Goal: Task Accomplishment & Management: Use online tool/utility

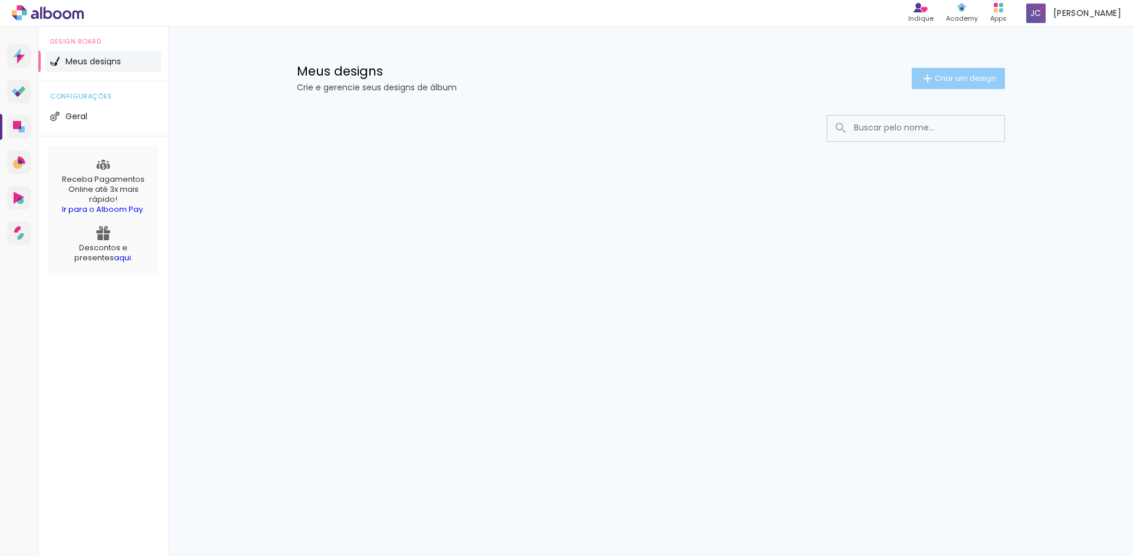
click at [944, 77] on span "Criar um design" at bounding box center [964, 78] width 61 height 8
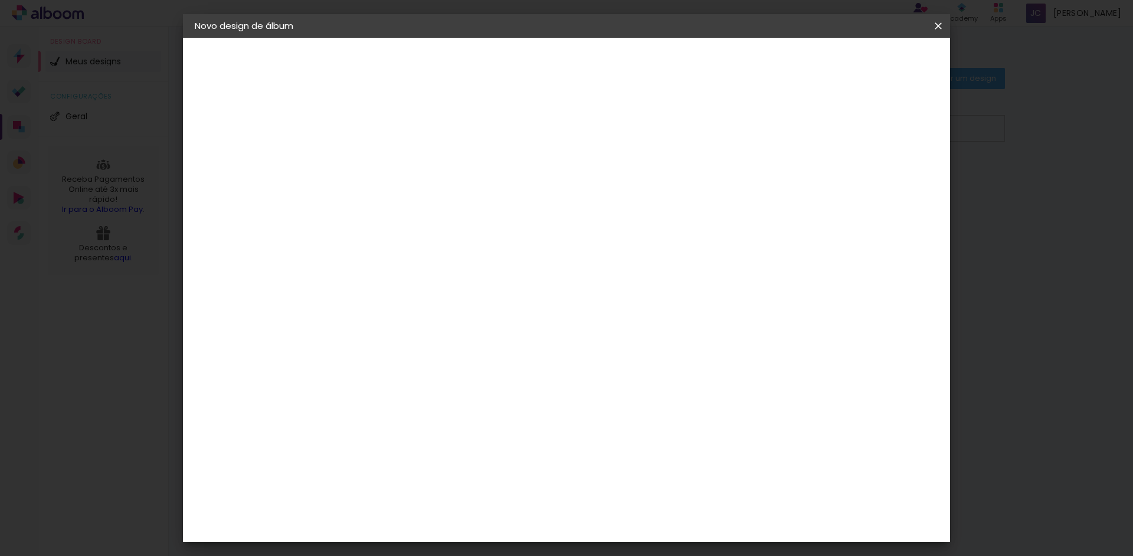
click at [388, 163] on input at bounding box center [388, 158] width 0 height 18
click at [388, 156] on input at bounding box center [388, 158] width 0 height 18
click at [388, 160] on input at bounding box center [388, 158] width 0 height 18
type input "[PERSON_NAME]"
type paper-input "[PERSON_NAME]"
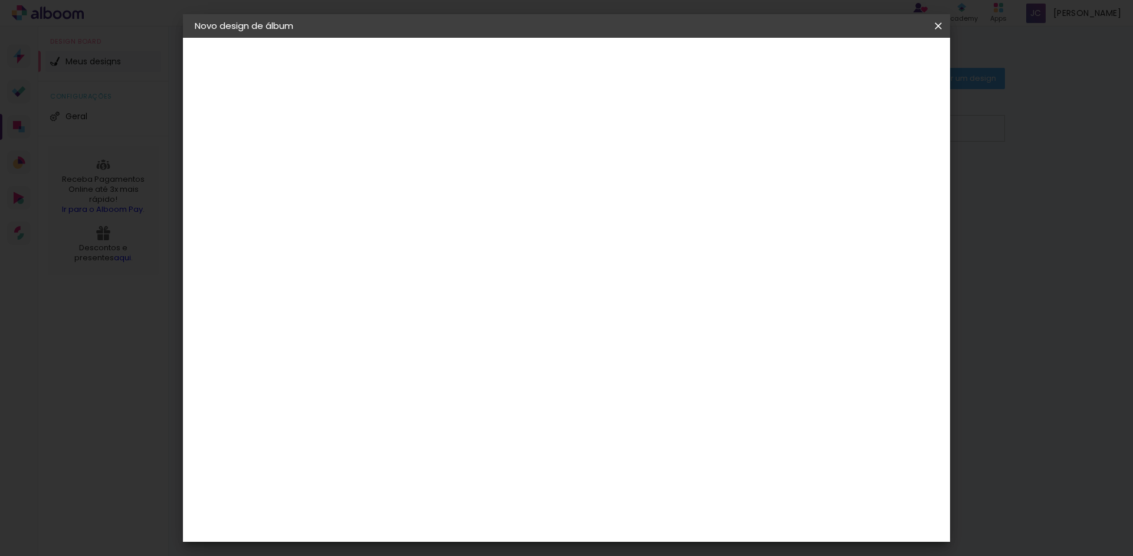
click at [0, 0] on slot "Avançar" at bounding box center [0, 0] width 0 height 0
click at [448, 198] on iron-icon at bounding box center [441, 205] width 14 height 14
click at [718, 198] on paper-item "Padrão" at bounding box center [643, 196] width 236 height 24
type input "Padrão"
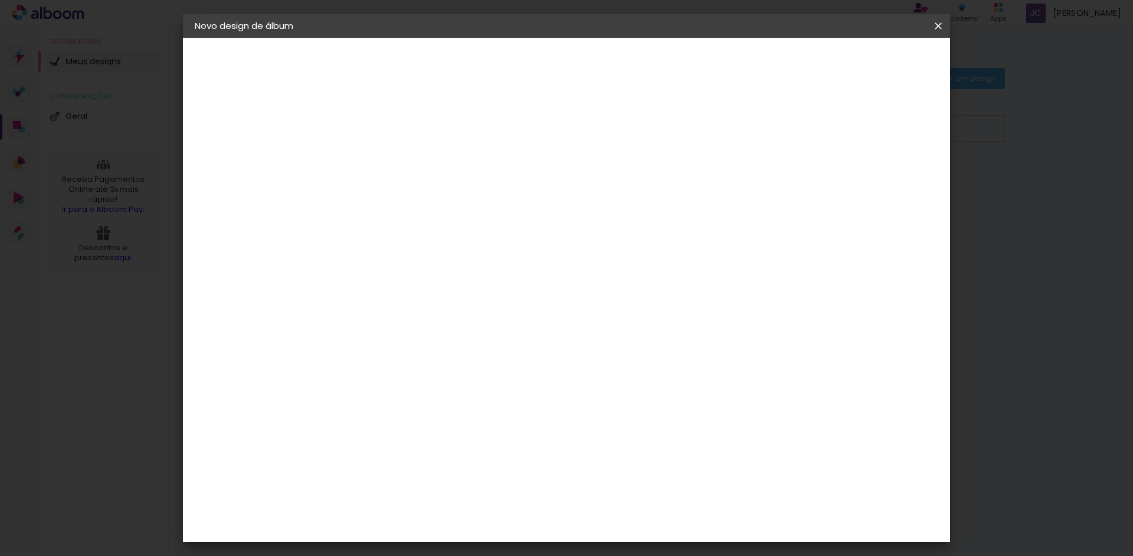
scroll to position [210, 0]
click at [511, 389] on span "15 × 15 cm" at bounding box center [489, 404] width 44 height 31
click at [0, 0] on slot "Avançar" at bounding box center [0, 0] width 0 height 0
click at [864, 64] on span "Iniciar design" at bounding box center [838, 62] width 54 height 8
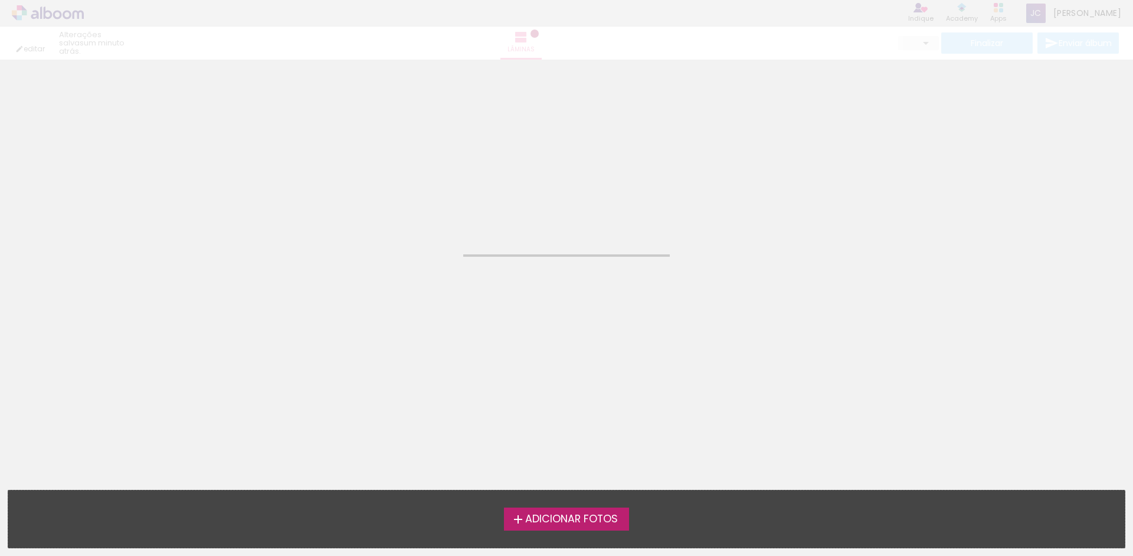
click at [578, 521] on span "Adicionar Fotos" at bounding box center [571, 519] width 93 height 11
click at [0, 0] on input "file" at bounding box center [0, 0] width 0 height 0
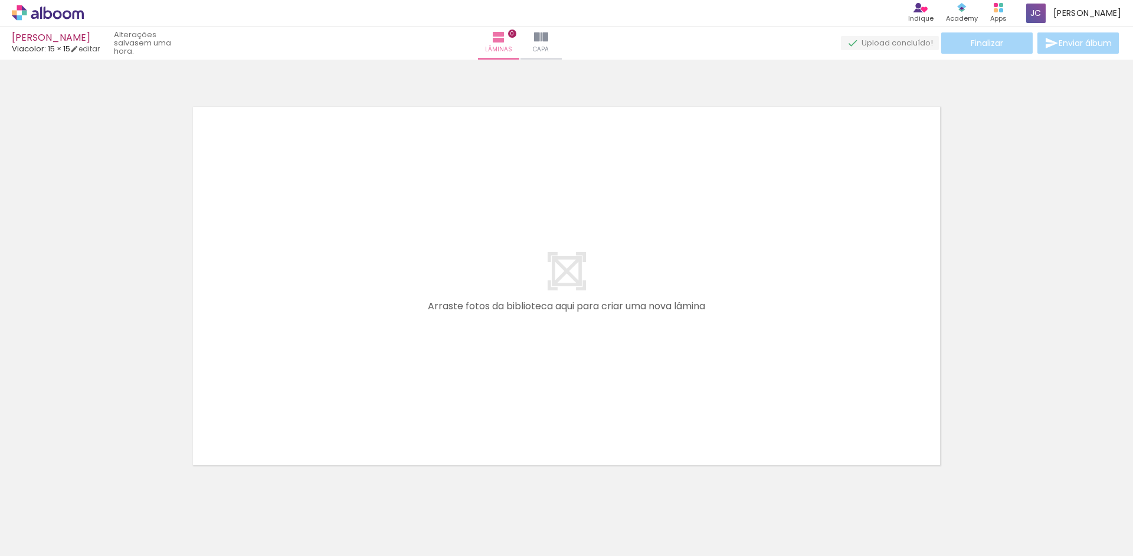
scroll to position [15, 0]
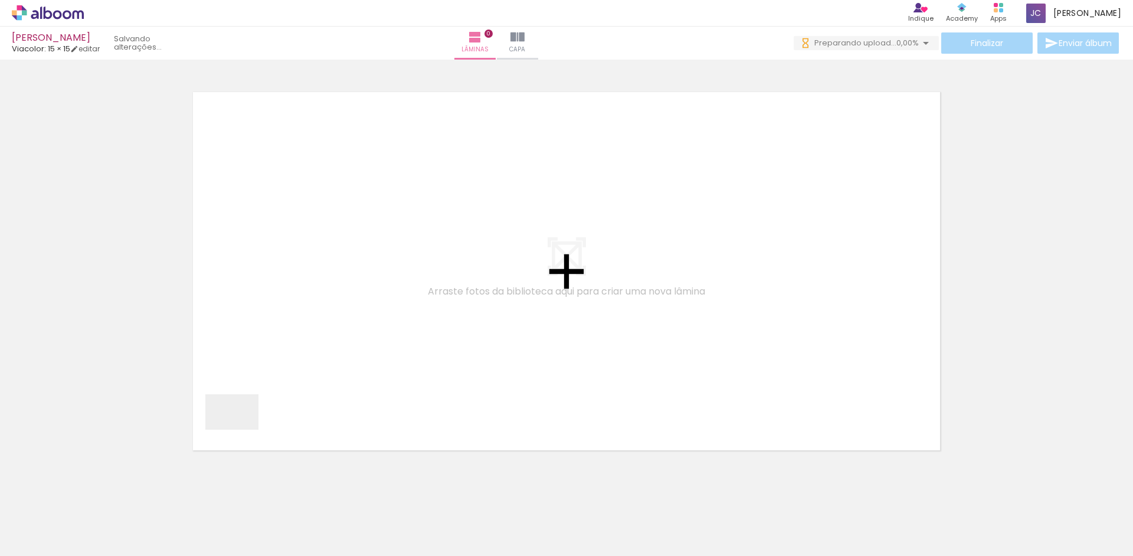
drag, startPoint x: 109, startPoint y: 516, endPoint x: 205, endPoint y: 516, distance: 95.6
click at [469, 294] on quentale-workspace at bounding box center [566, 278] width 1133 height 556
drag, startPoint x: 217, startPoint y: 493, endPoint x: 299, endPoint y: 412, distance: 115.1
click at [466, 301] on quentale-workspace at bounding box center [566, 278] width 1133 height 556
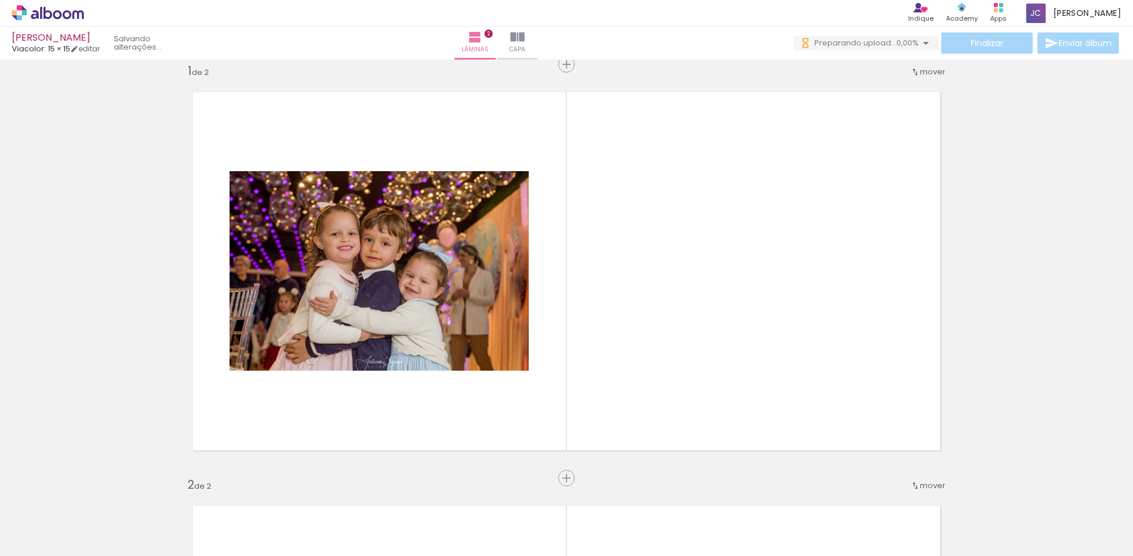
scroll to position [428, 0]
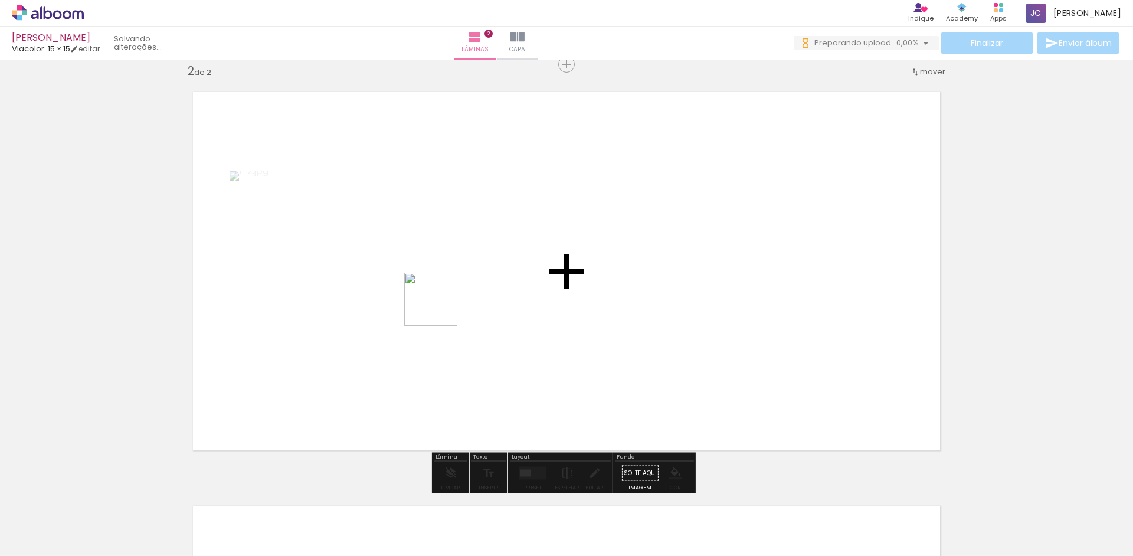
drag, startPoint x: 249, startPoint y: 517, endPoint x: 244, endPoint y: 476, distance: 41.0
click at [473, 282] on quentale-workspace at bounding box center [566, 278] width 1133 height 556
drag, startPoint x: 185, startPoint y: 520, endPoint x: 418, endPoint y: 307, distance: 315.7
click at [449, 225] on quentale-workspace at bounding box center [566, 278] width 1133 height 556
drag, startPoint x: 320, startPoint y: 516, endPoint x: 385, endPoint y: 530, distance: 66.9
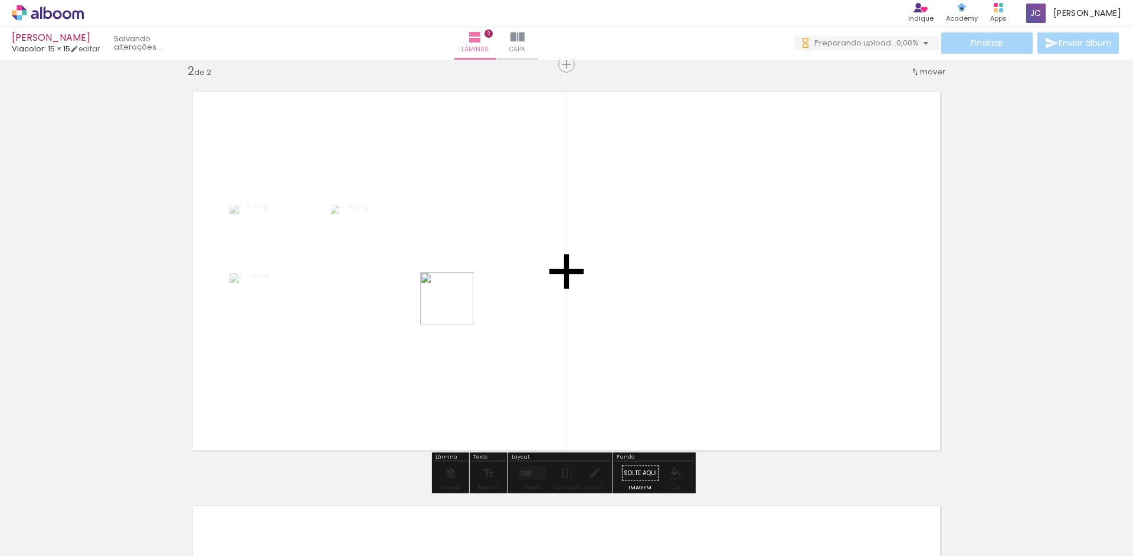
click at [515, 247] on quentale-workspace at bounding box center [566, 278] width 1133 height 556
drag, startPoint x: 399, startPoint y: 468, endPoint x: 455, endPoint y: 521, distance: 77.2
click at [486, 273] on quentale-workspace at bounding box center [566, 278] width 1133 height 556
click at [570, 236] on quentale-workspace at bounding box center [566, 278] width 1133 height 556
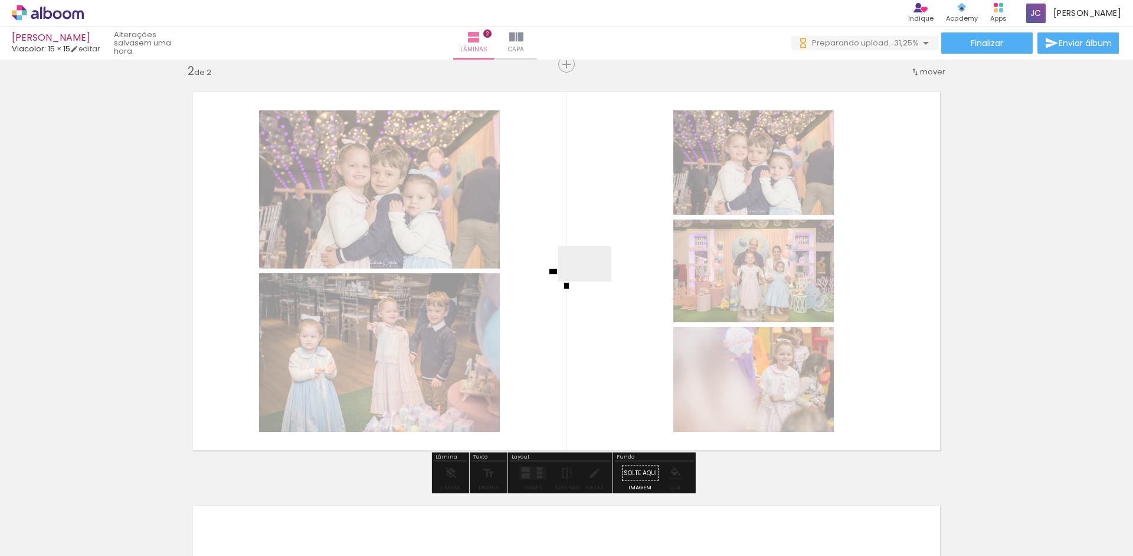
drag, startPoint x: 455, startPoint y: 514, endPoint x: 615, endPoint y: 259, distance: 301.2
click at [615, 259] on quentale-workspace at bounding box center [566, 278] width 1133 height 556
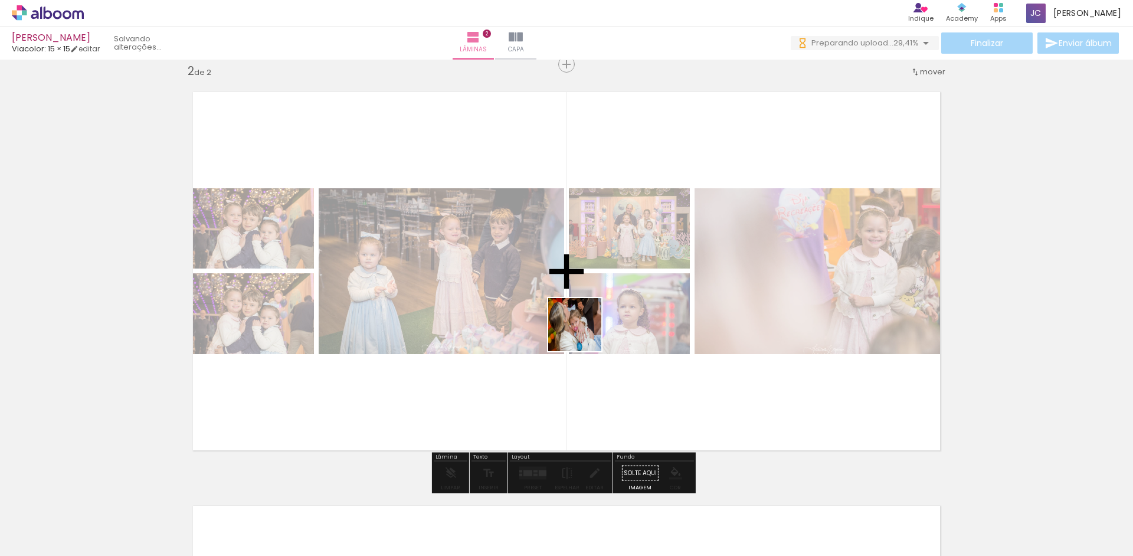
drag, startPoint x: 511, startPoint y: 520, endPoint x: 582, endPoint y: 524, distance: 70.3
click at [604, 299] on quentale-workspace at bounding box center [566, 278] width 1133 height 556
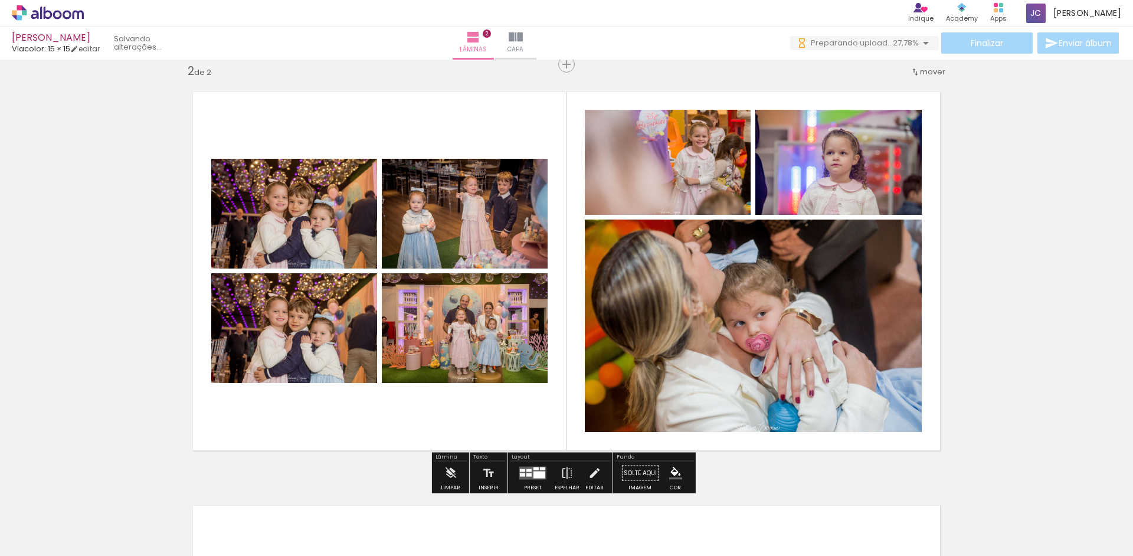
drag, startPoint x: 582, startPoint y: 524, endPoint x: 628, endPoint y: 306, distance: 223.6
click at [661, 277] on quentale-workspace at bounding box center [566, 278] width 1133 height 556
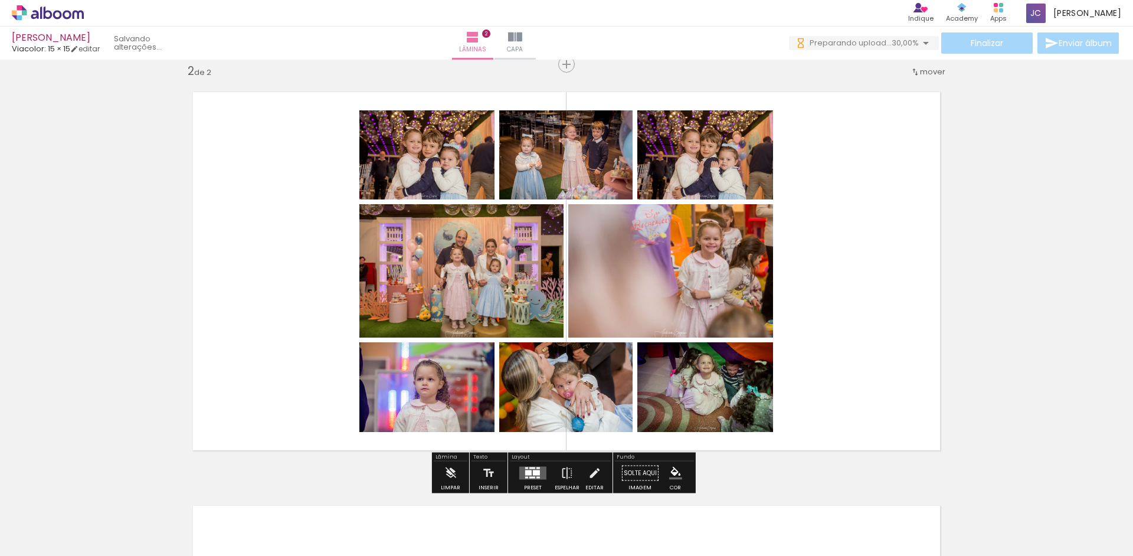
click at [926, 69] on span "mover" at bounding box center [932, 71] width 25 height 11
click at [884, 88] on span "Posição atual:" at bounding box center [889, 89] width 54 height 19
click at [874, 68] on span "antes da" at bounding box center [879, 69] width 34 height 19
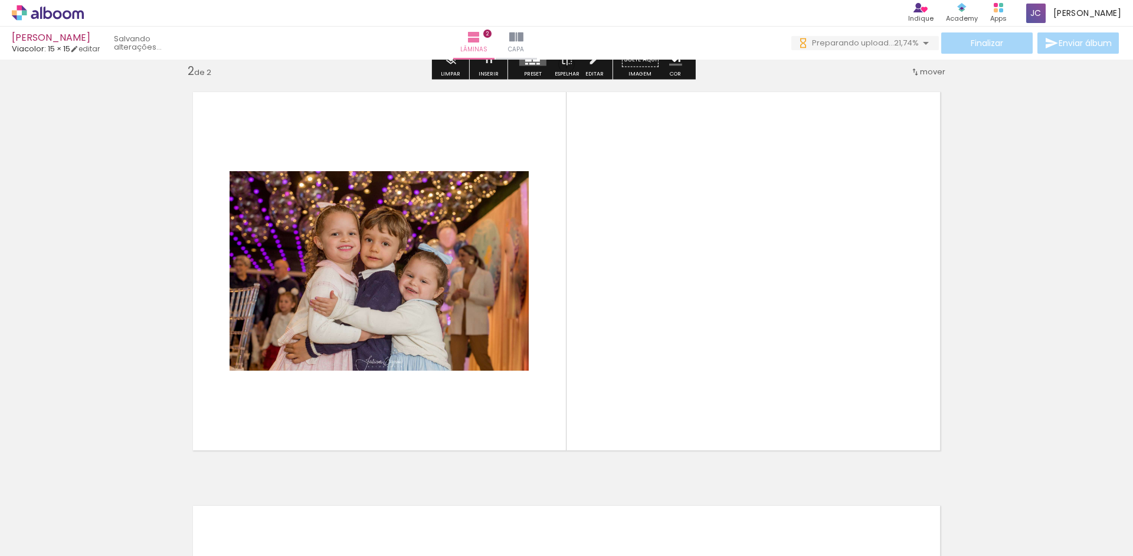
scroll to position [15, 0]
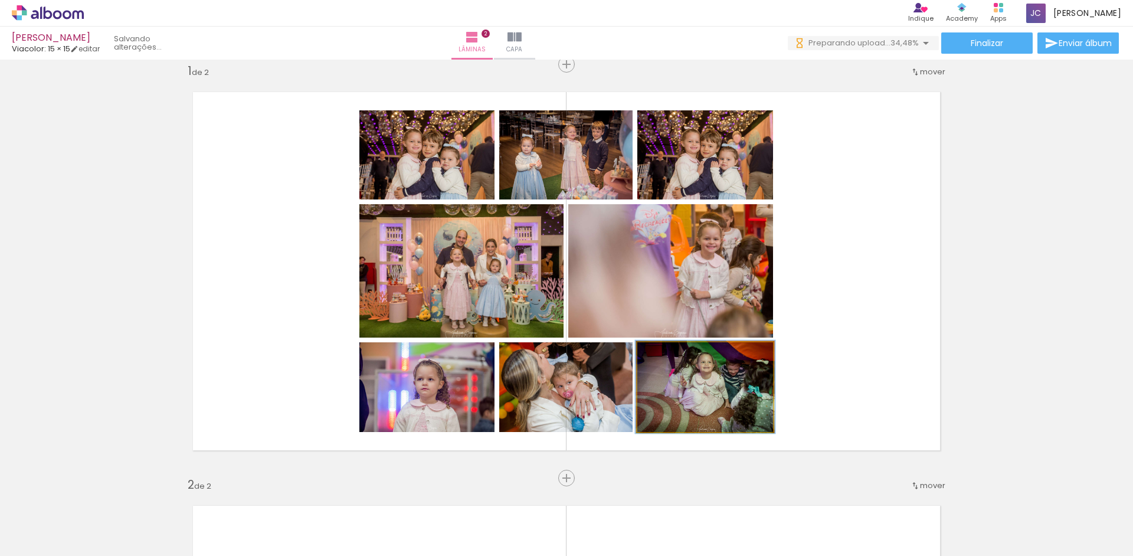
drag, startPoint x: 662, startPoint y: 359, endPoint x: 657, endPoint y: 365, distance: 7.5
type paper-slider "100"
click at [657, 365] on quentale-photo at bounding box center [705, 387] width 136 height 90
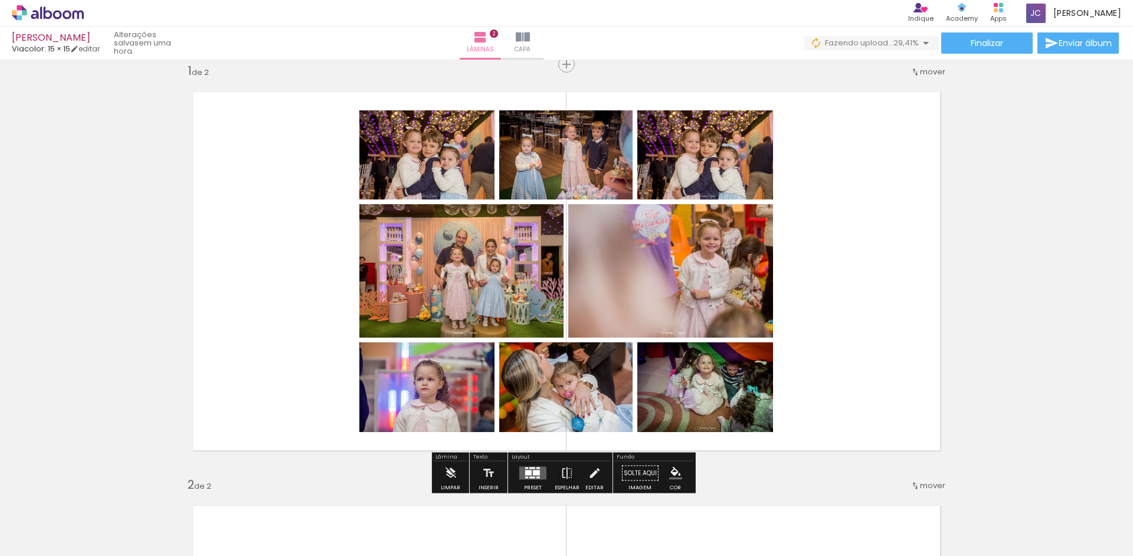
click at [672, 470] on iron-icon "color picker" at bounding box center [675, 473] width 13 height 13
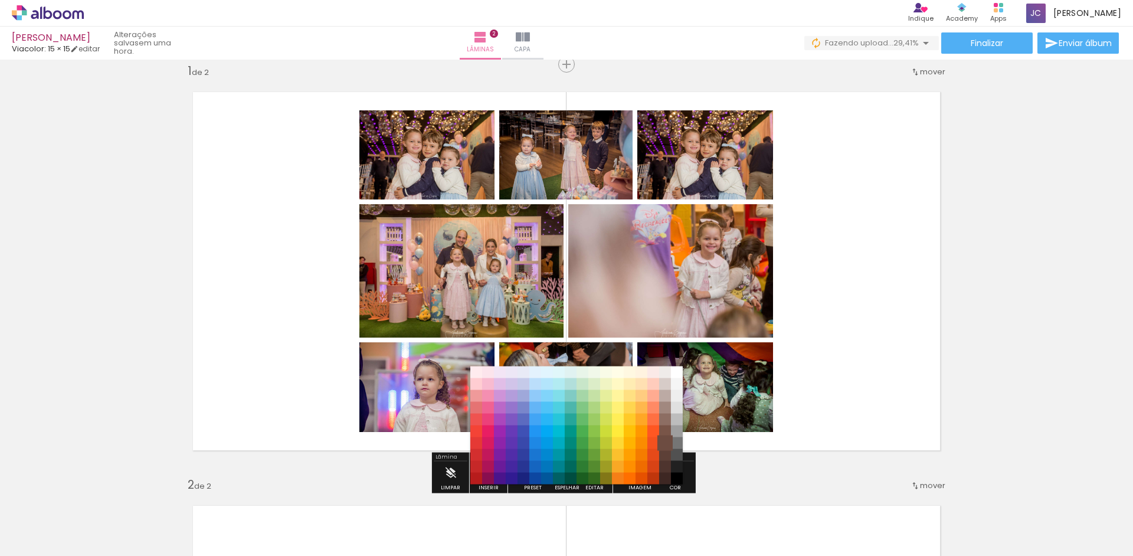
click at [665, 437] on paper-item "#6d4c41" at bounding box center [665, 443] width 12 height 12
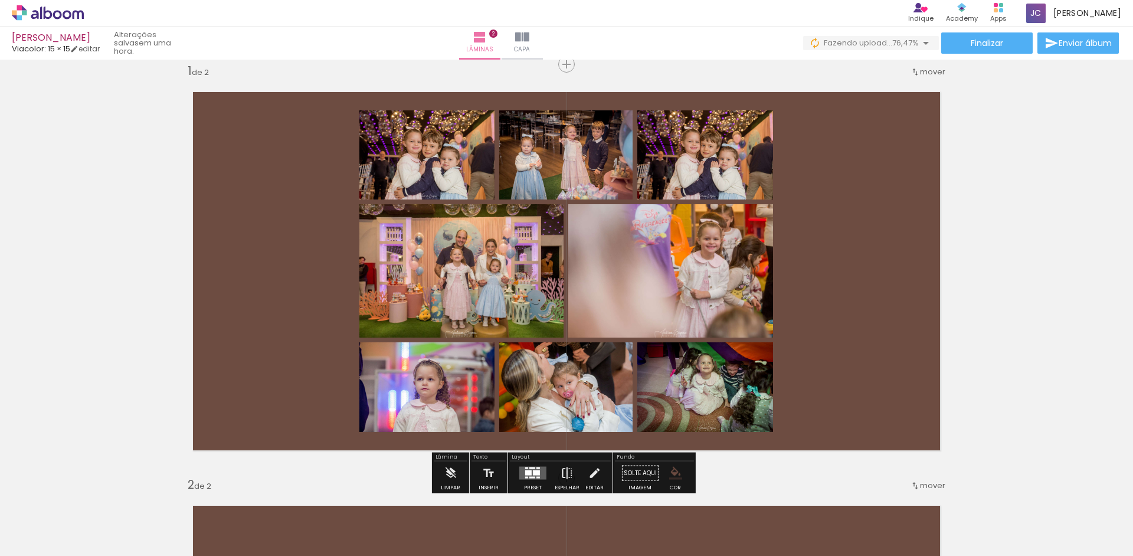
click at [563, 471] on iron-icon at bounding box center [566, 473] width 13 height 24
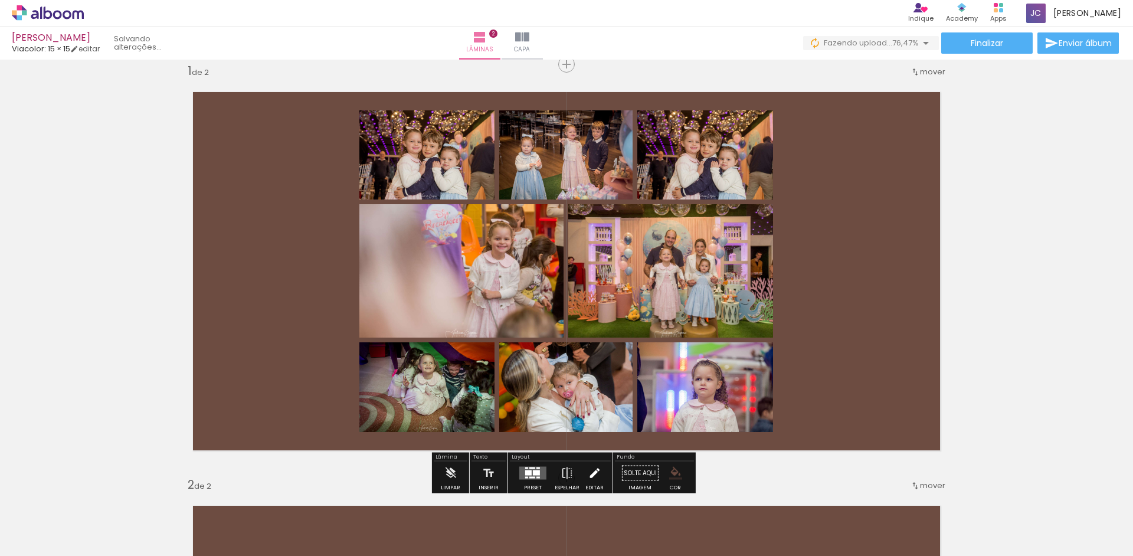
click at [591, 468] on iron-icon at bounding box center [594, 473] width 13 height 24
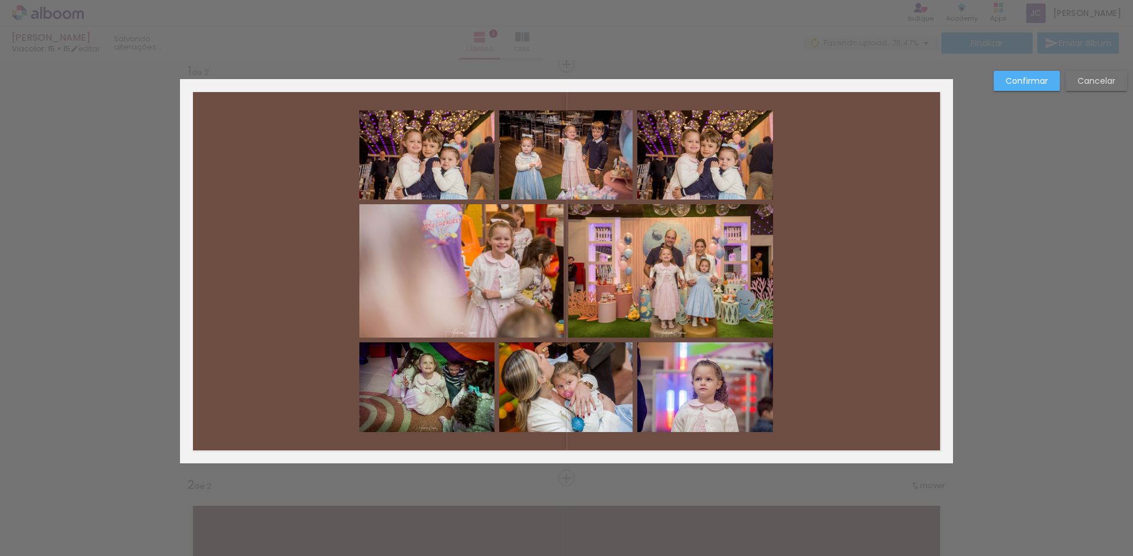
click at [579, 462] on quentale-layouter at bounding box center [566, 271] width 773 height 384
click at [0, 0] on slot "Cancelar" at bounding box center [0, 0] width 0 height 0
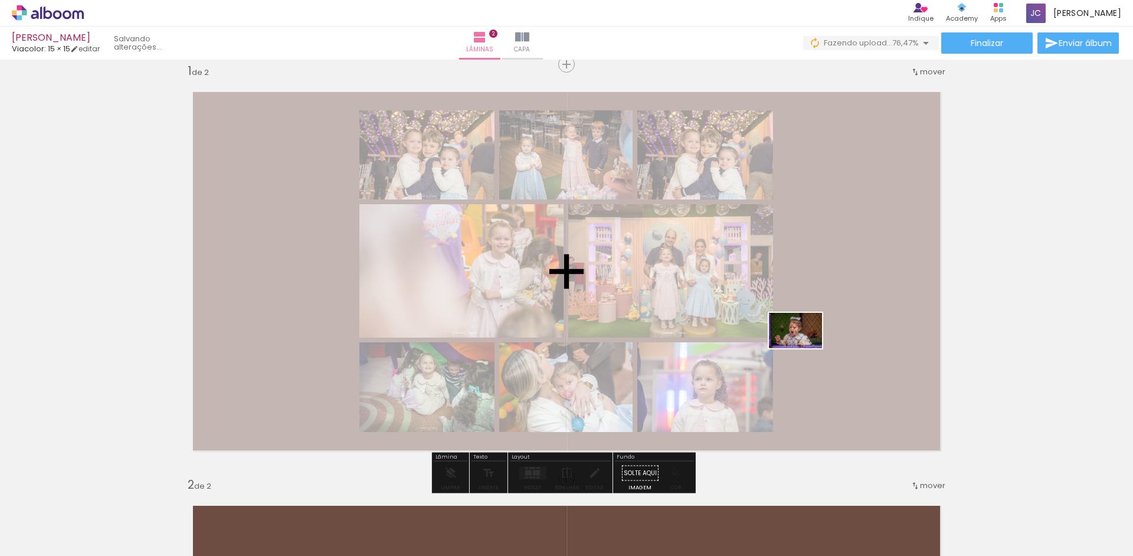
drag, startPoint x: 727, startPoint y: 526, endPoint x: 778, endPoint y: 338, distance: 194.9
click at [829, 278] on quentale-workspace at bounding box center [566, 278] width 1133 height 556
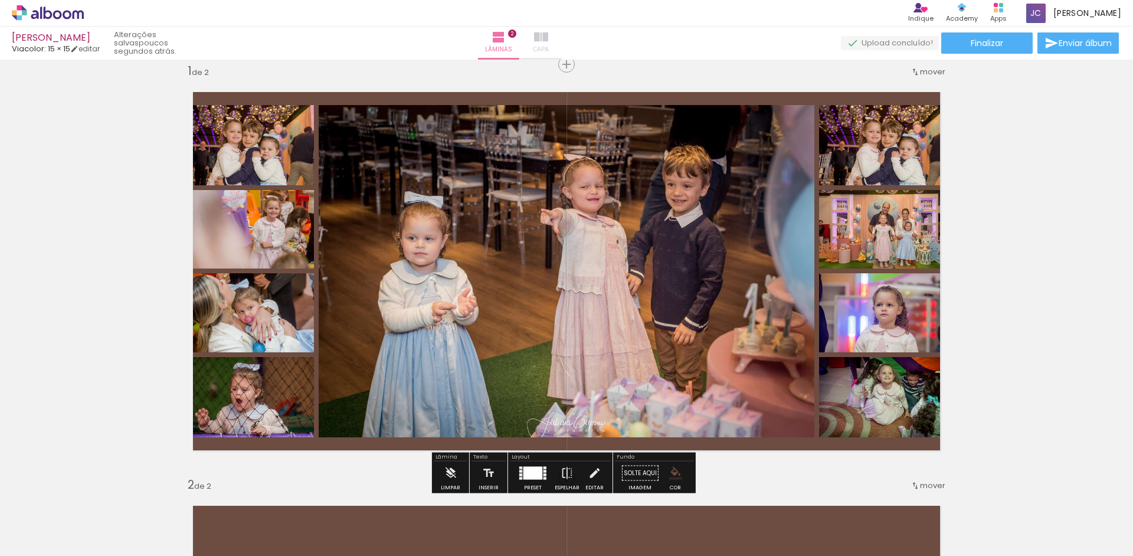
click at [548, 41] on iron-icon at bounding box center [541, 37] width 14 height 14
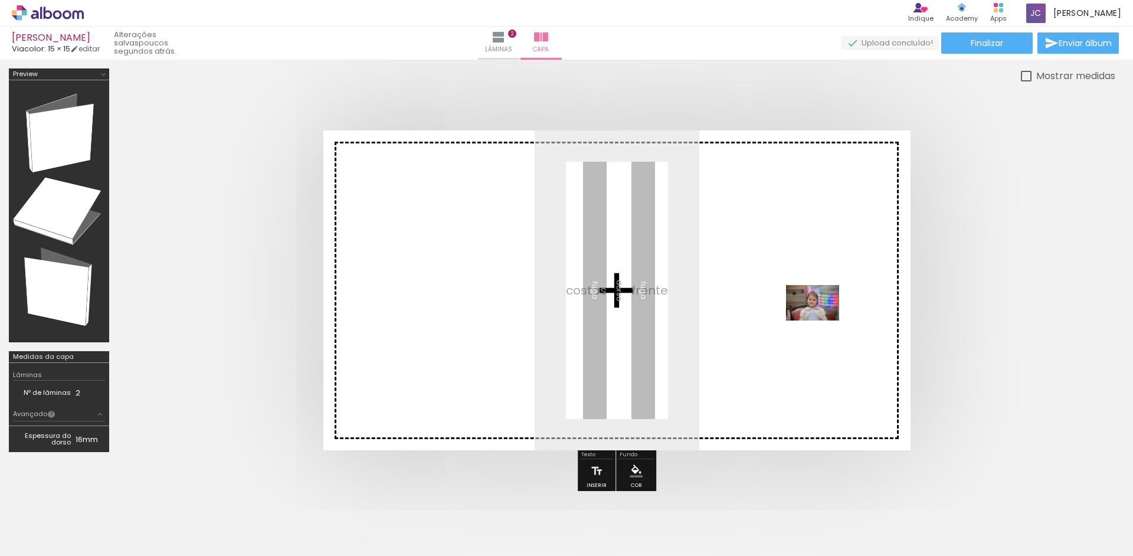
drag, startPoint x: 857, startPoint y: 514, endPoint x: 812, endPoint y: 301, distance: 218.1
click at [812, 301] on quentale-workspace at bounding box center [566, 278] width 1133 height 556
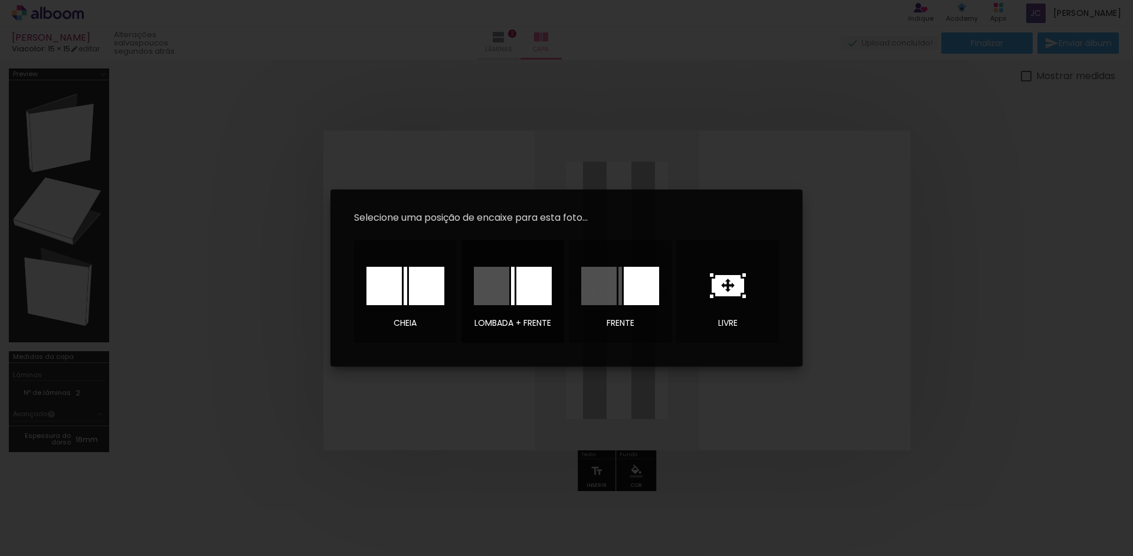
click at [511, 285] on div at bounding box center [513, 286] width 4 height 38
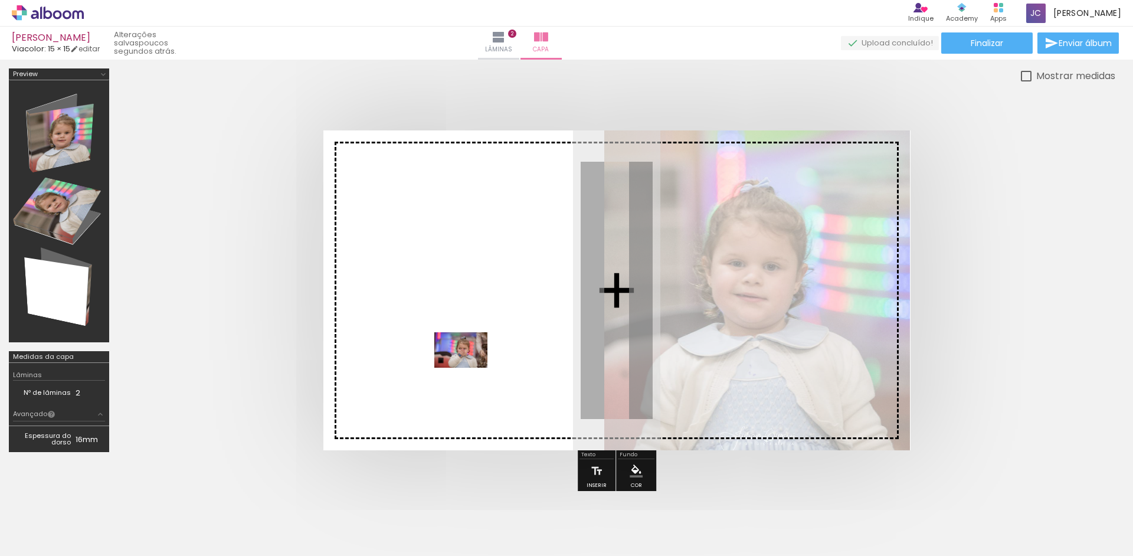
drag, startPoint x: 841, startPoint y: 501, endPoint x: 464, endPoint y: 358, distance: 403.3
click at [464, 358] on quentale-workspace at bounding box center [566, 278] width 1133 height 556
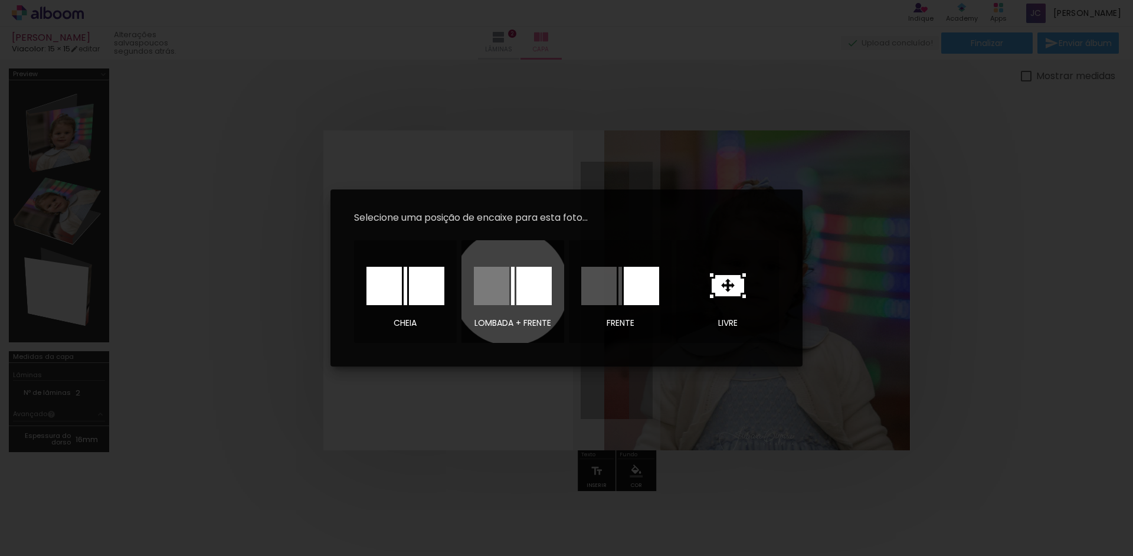
click at [511, 287] on div at bounding box center [513, 286] width 4 height 38
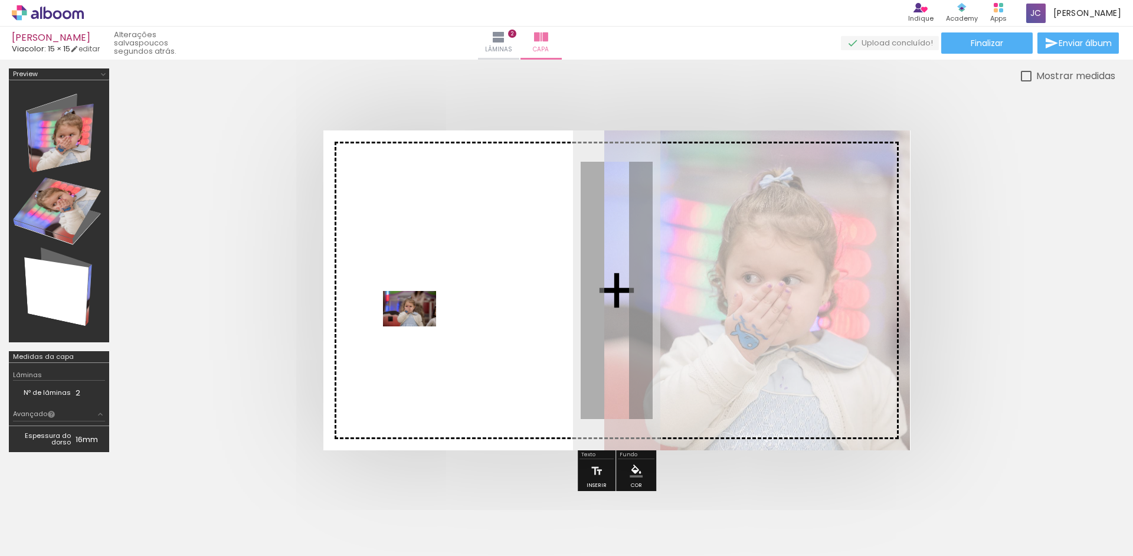
drag, startPoint x: 893, startPoint y: 520, endPoint x: 407, endPoint y: 314, distance: 527.9
click at [407, 314] on quentale-workspace at bounding box center [566, 278] width 1133 height 556
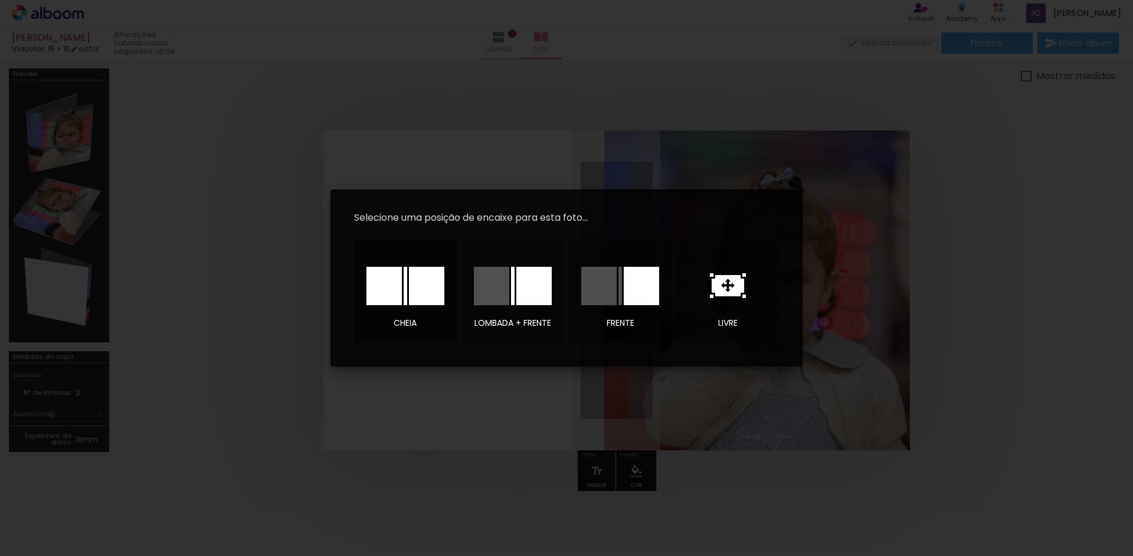
click at [409, 282] on div at bounding box center [426, 286] width 35 height 38
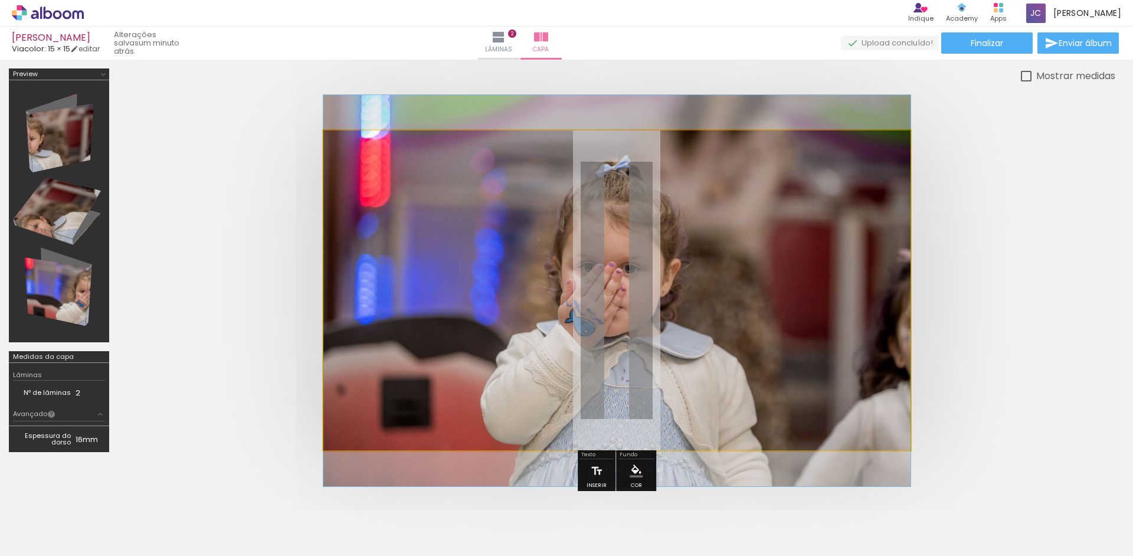
drag, startPoint x: 696, startPoint y: 297, endPoint x: 779, endPoint y: 299, distance: 82.6
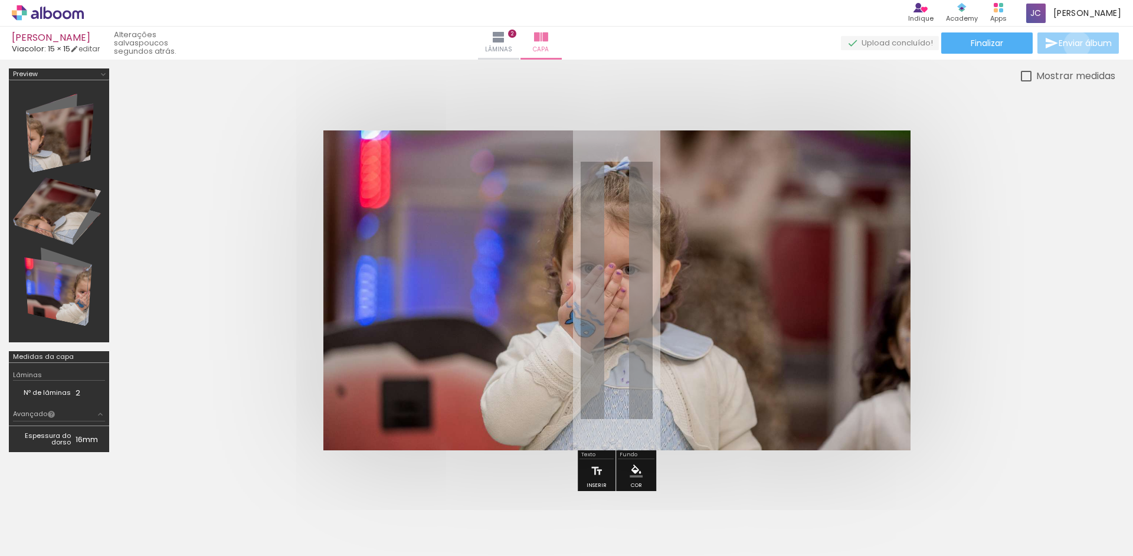
click at [1074, 45] on span "Enviar álbum" at bounding box center [1084, 43] width 53 height 8
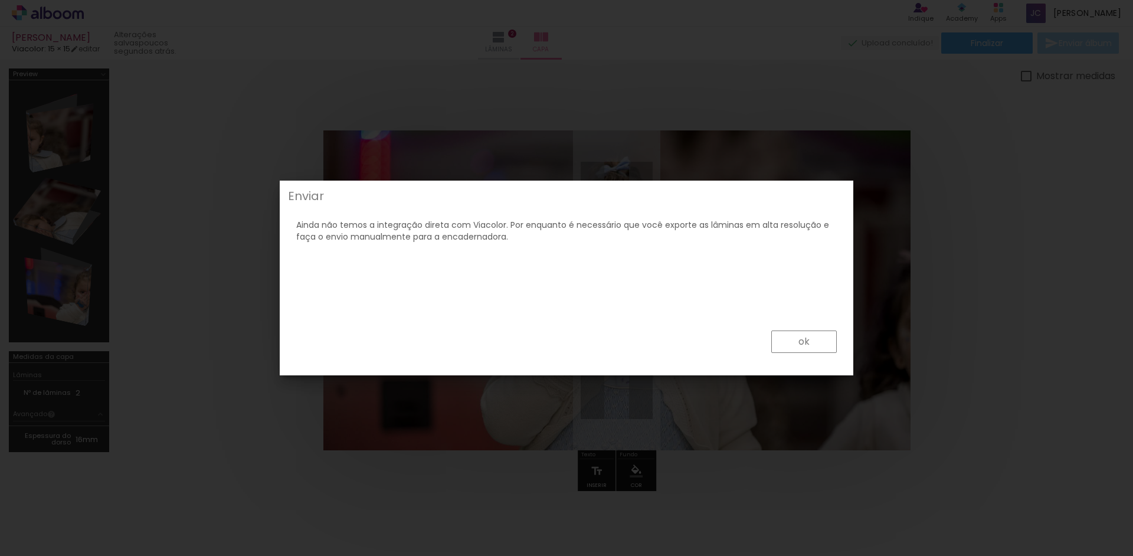
click at [791, 338] on paper-button "ok" at bounding box center [803, 341] width 65 height 22
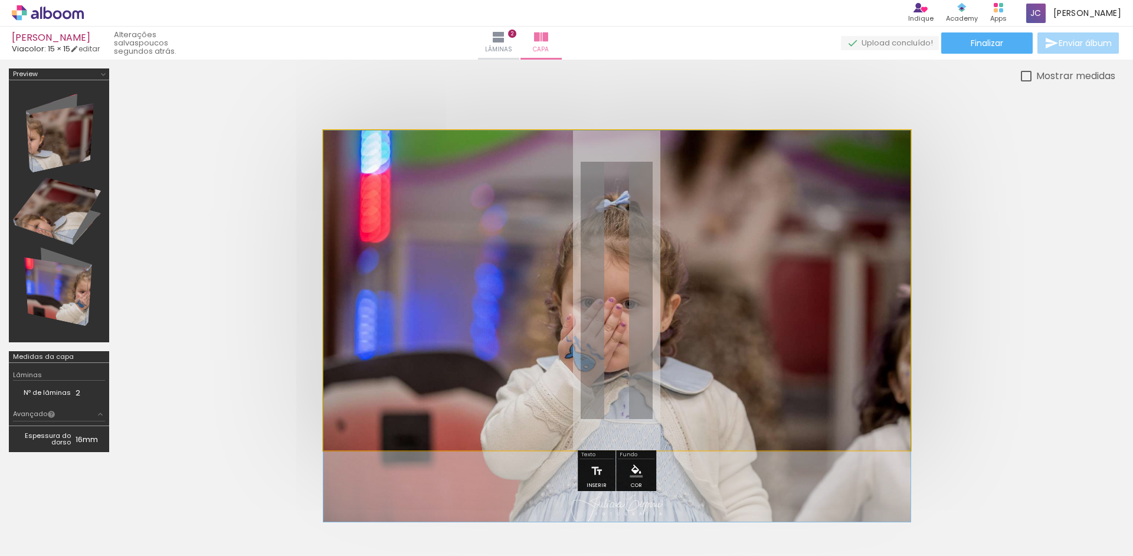
drag, startPoint x: 681, startPoint y: 333, endPoint x: 778, endPoint y: 409, distance: 123.6
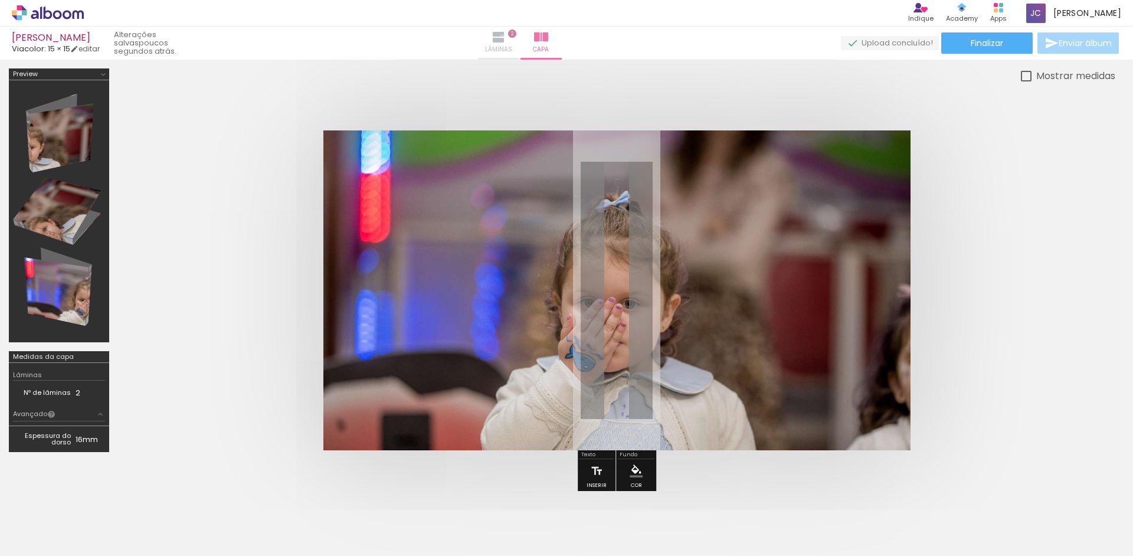
click at [506, 36] on iron-icon at bounding box center [498, 37] width 14 height 14
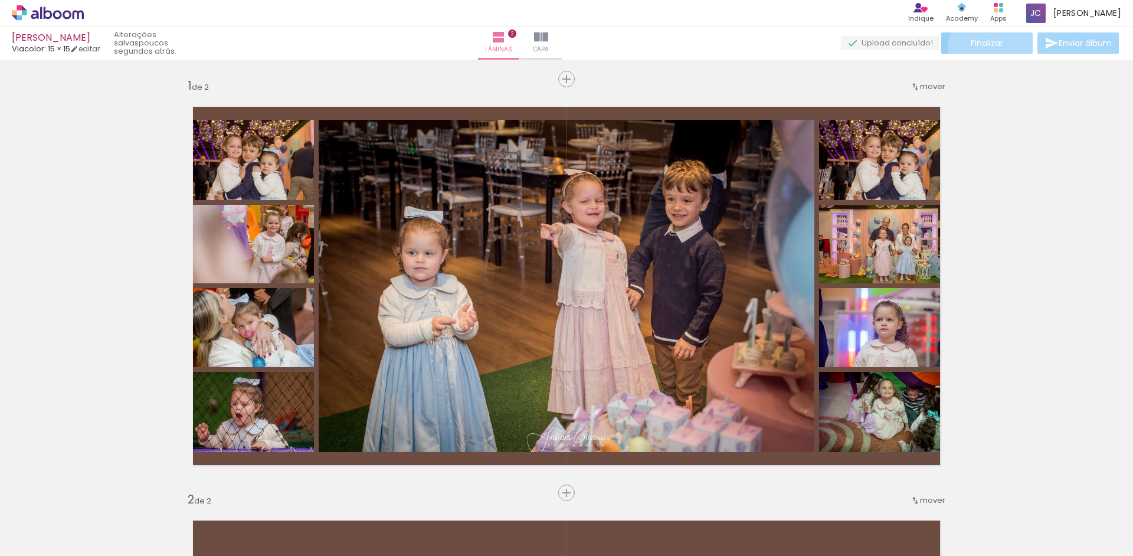
click at [993, 47] on span "Finalizar" at bounding box center [986, 43] width 32 height 8
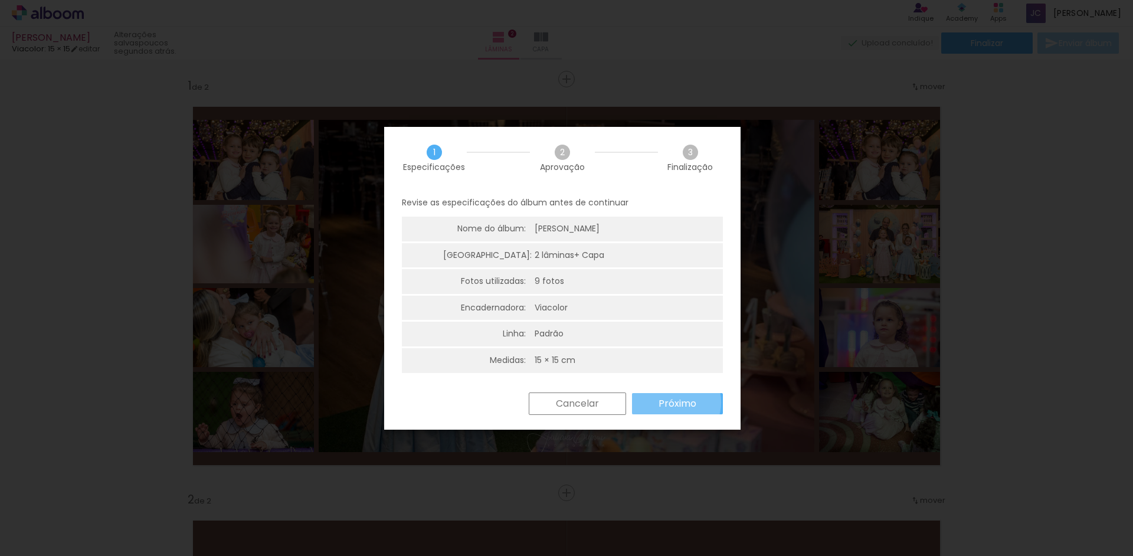
click at [0, 0] on slot "Próximo" at bounding box center [0, 0] width 0 height 0
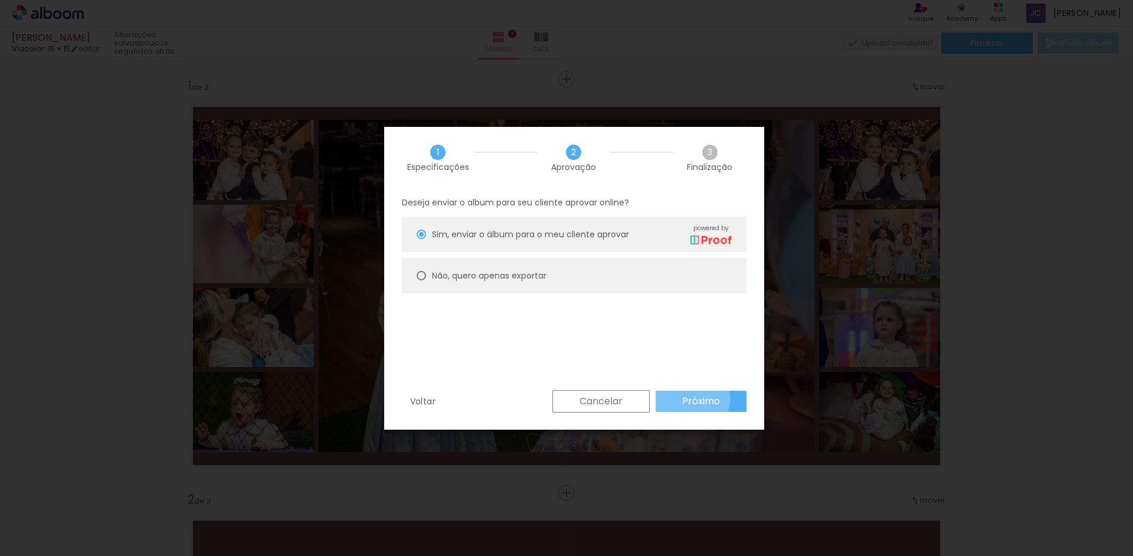
click at [0, 0] on slot "Próximo" at bounding box center [0, 0] width 0 height 0
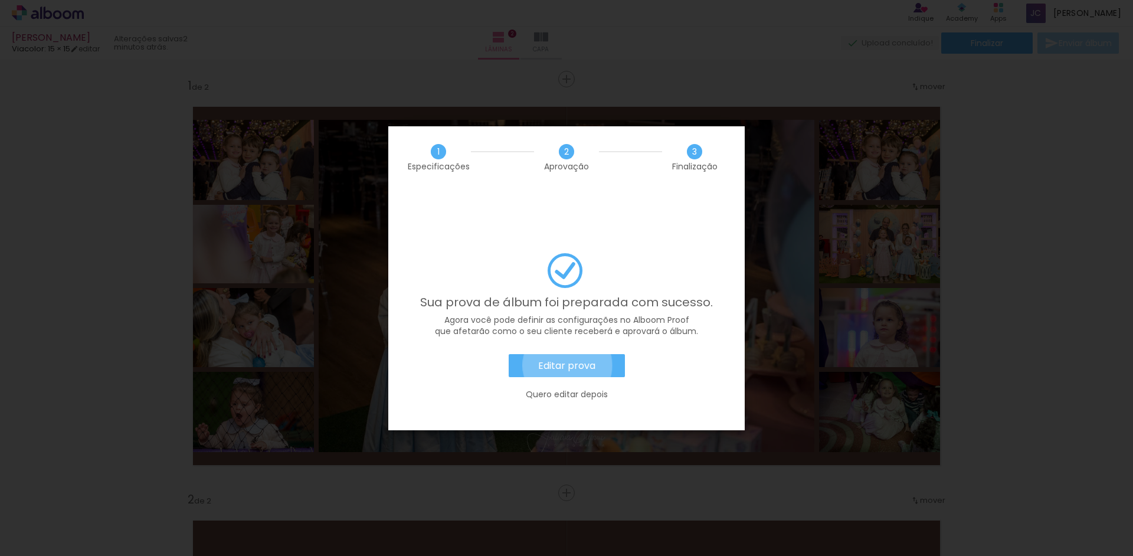
click at [0, 0] on slot "Editar prova" at bounding box center [0, 0] width 0 height 0
